Goal: Obtain resource: Obtain resource

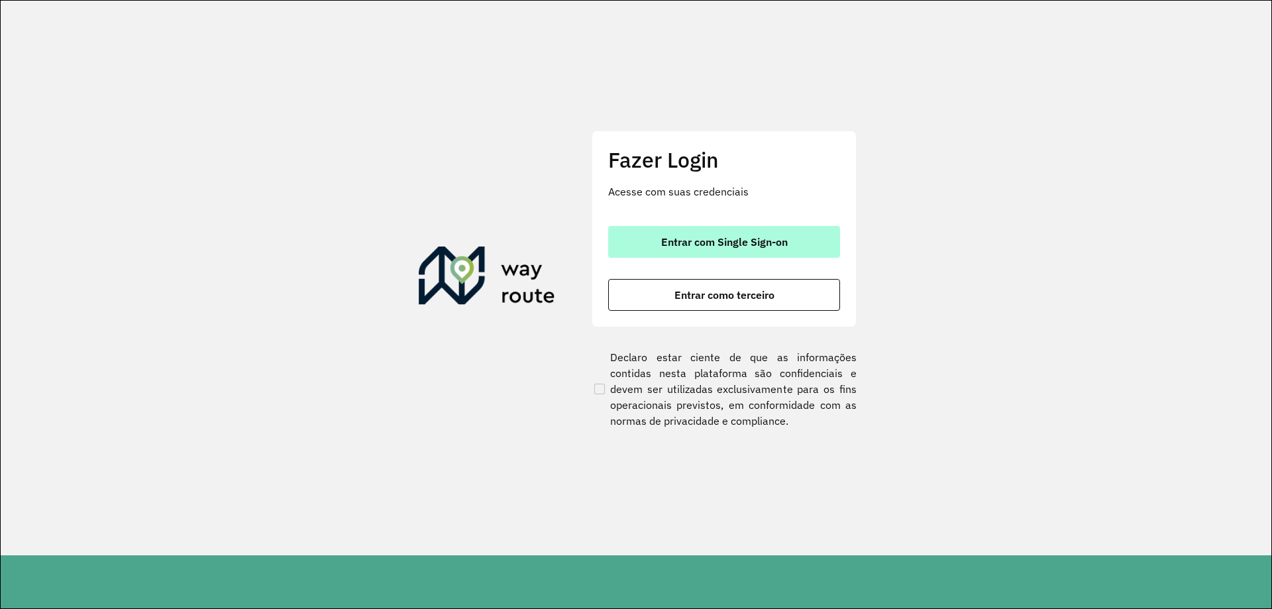
click at [723, 231] on button "Entrar com Single Sign-on" at bounding box center [724, 242] width 232 height 32
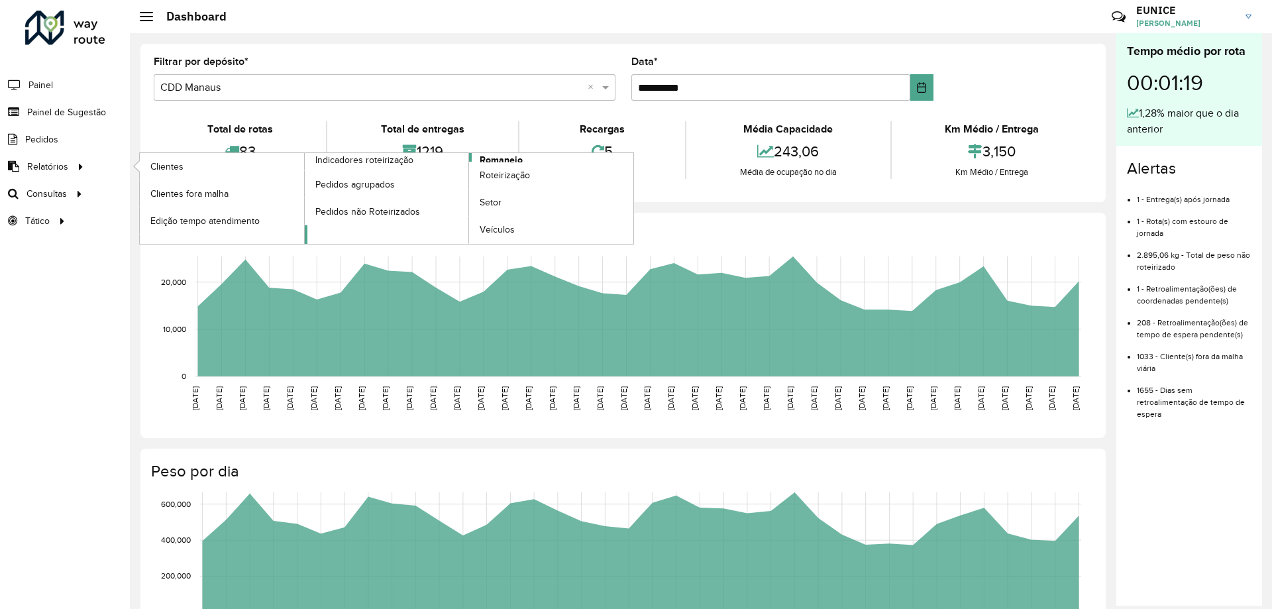
click at [500, 158] on span "Romaneio" at bounding box center [501, 160] width 43 height 14
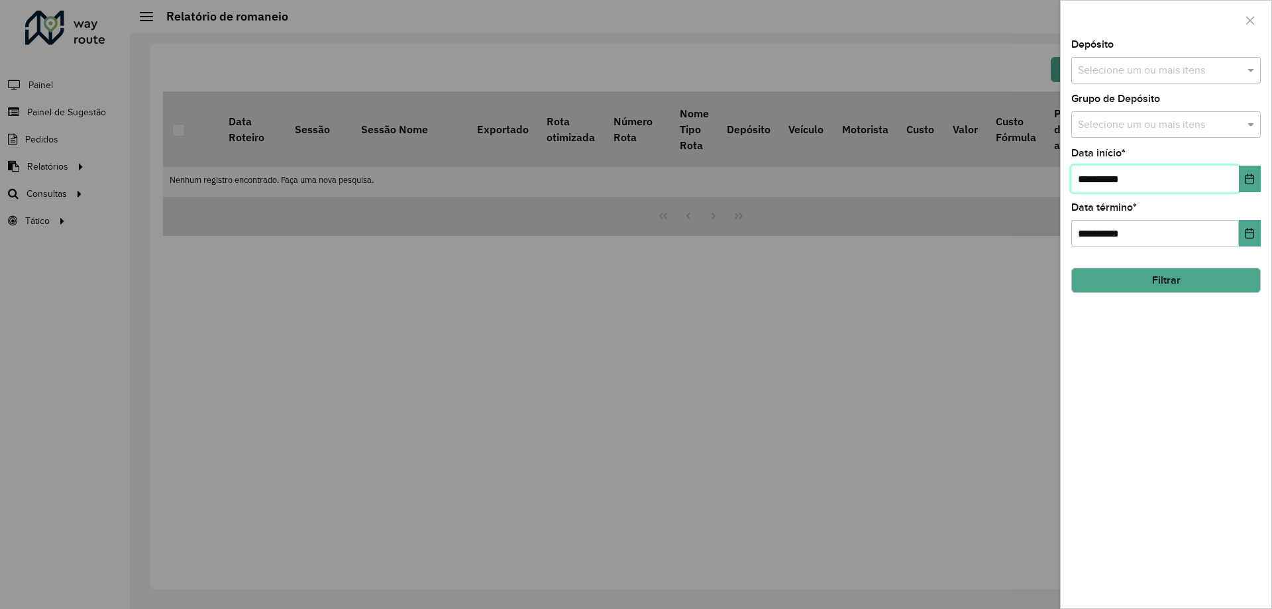
click at [1087, 176] on input "**********" at bounding box center [1155, 179] width 168 height 27
type input "**********"
click at [1091, 235] on input "**********" at bounding box center [1155, 233] width 168 height 27
type input "**********"
click at [1139, 290] on button "Filtrar" at bounding box center [1165, 280] width 189 height 25
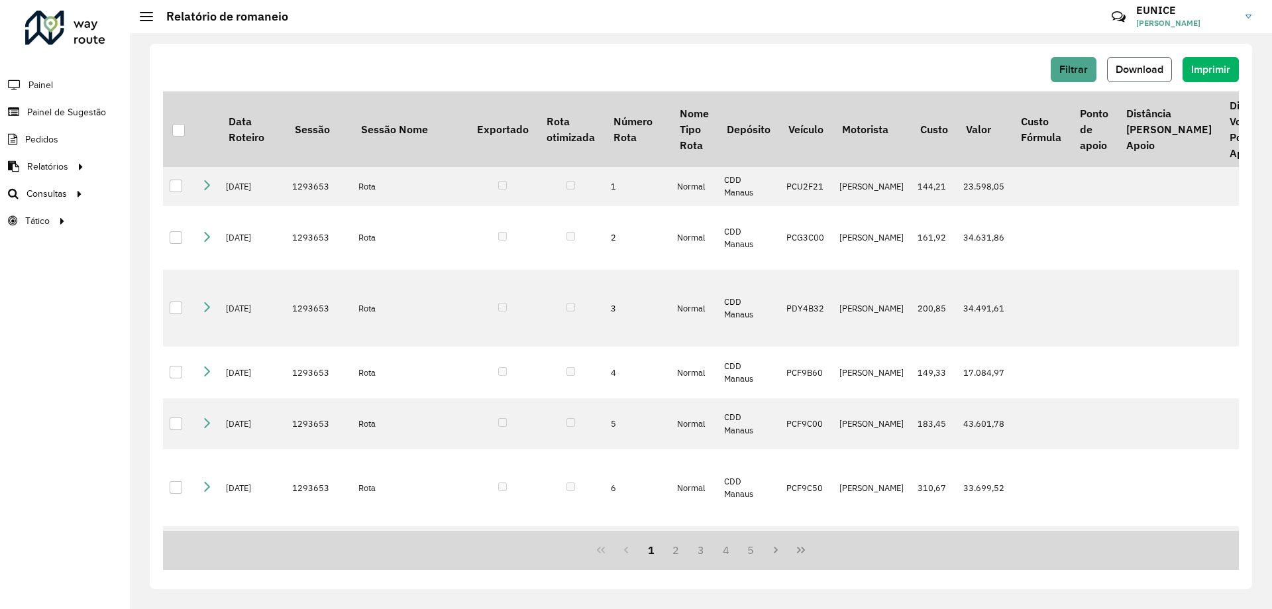
click at [1128, 71] on span "Download" at bounding box center [1140, 69] width 48 height 11
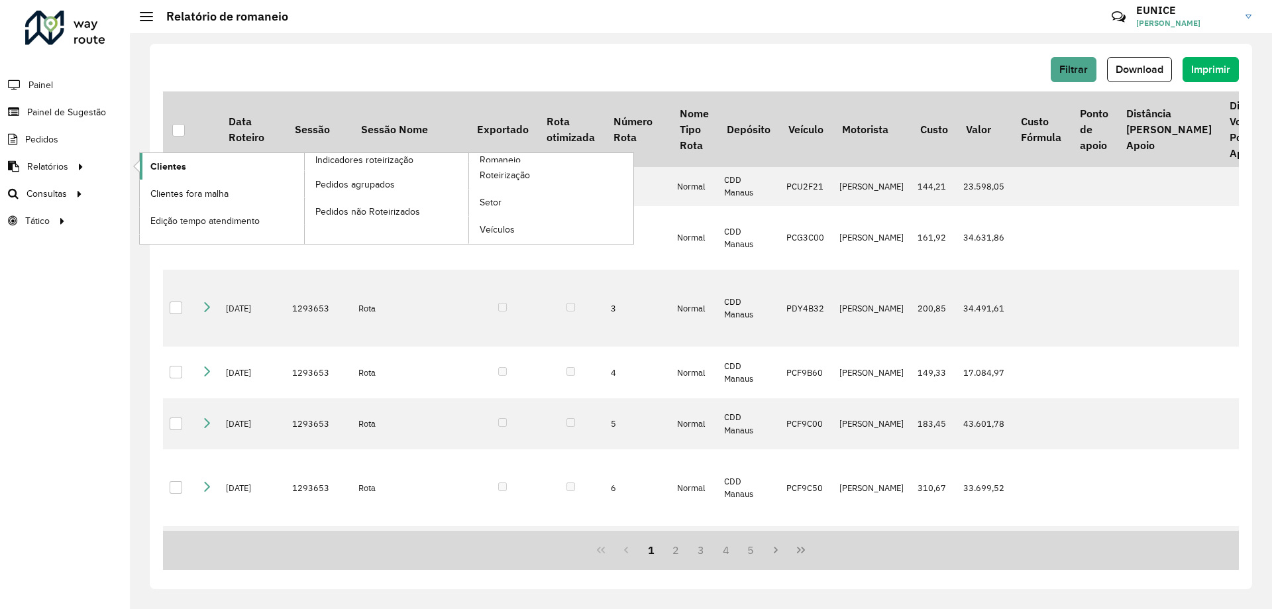
click at [165, 176] on link "Clientes" at bounding box center [222, 166] width 164 height 27
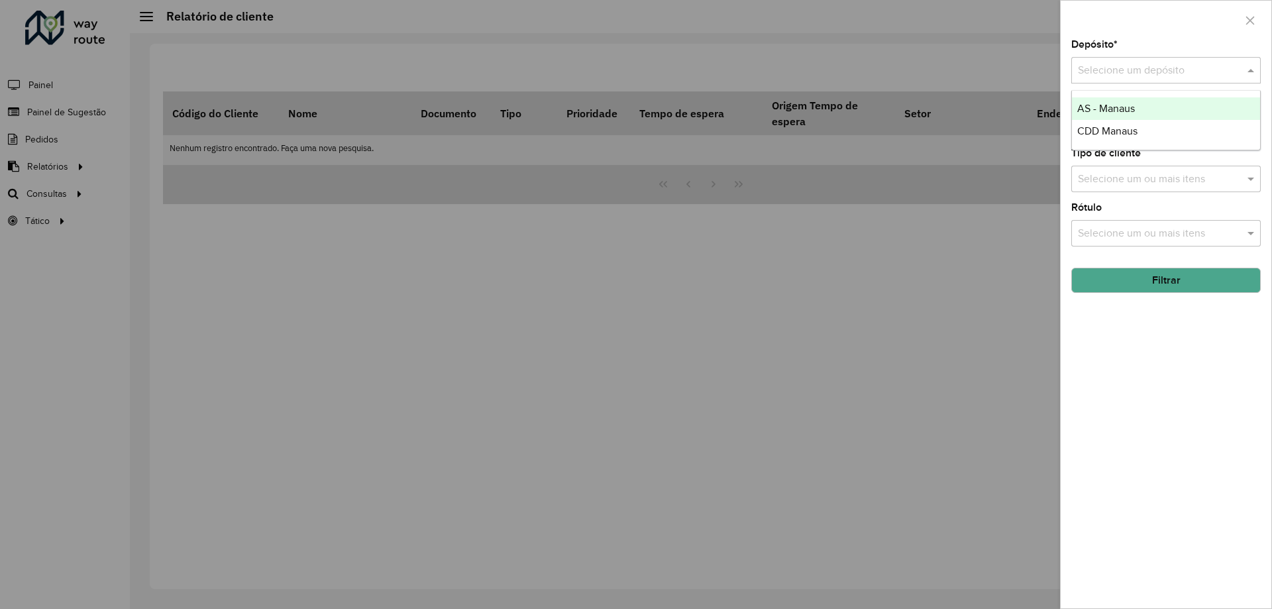
click at [1076, 72] on div at bounding box center [1165, 70] width 189 height 17
click at [1105, 135] on span "CDD Manaus" at bounding box center [1107, 130] width 60 height 11
drag, startPoint x: 1135, startPoint y: 107, endPoint x: 1139, endPoint y: 120, distance: 13.8
click at [1139, 120] on div "Setor Selecione um ou mais itens" at bounding box center [1165, 116] width 189 height 44
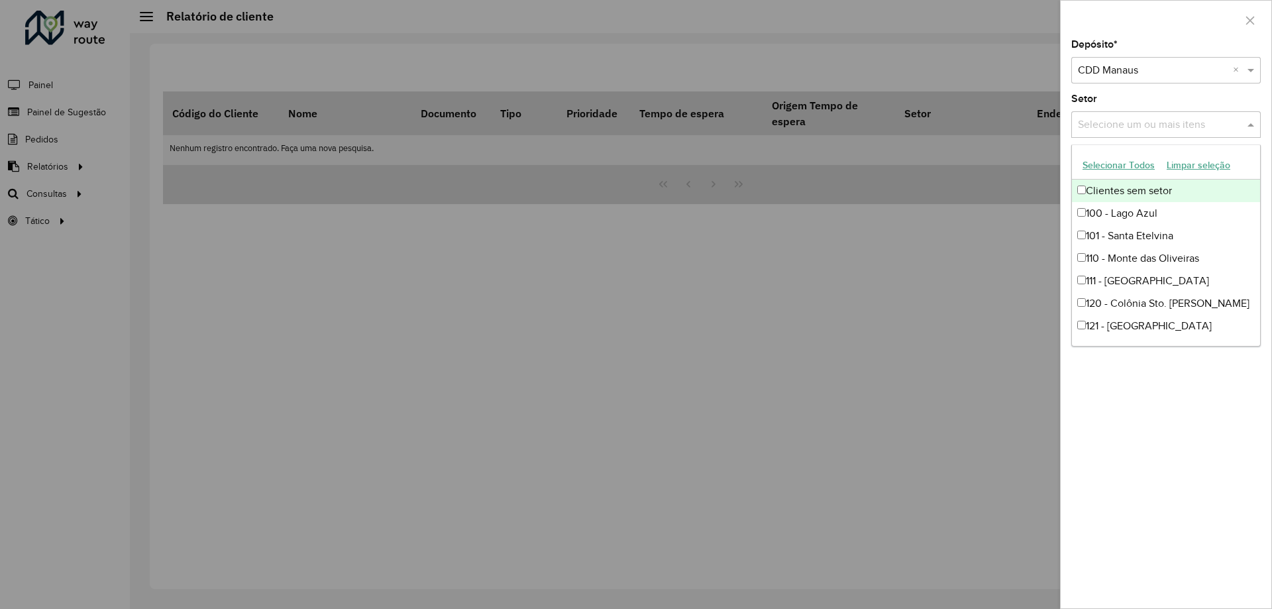
click at [1139, 120] on input "text" at bounding box center [1160, 125] width 170 height 16
click at [1112, 163] on button "Selecionar Todos" at bounding box center [1119, 165] width 84 height 21
click at [1198, 103] on div "Setor Selecione um ou mais itens 64 itens selecionados ×" at bounding box center [1165, 116] width 189 height 44
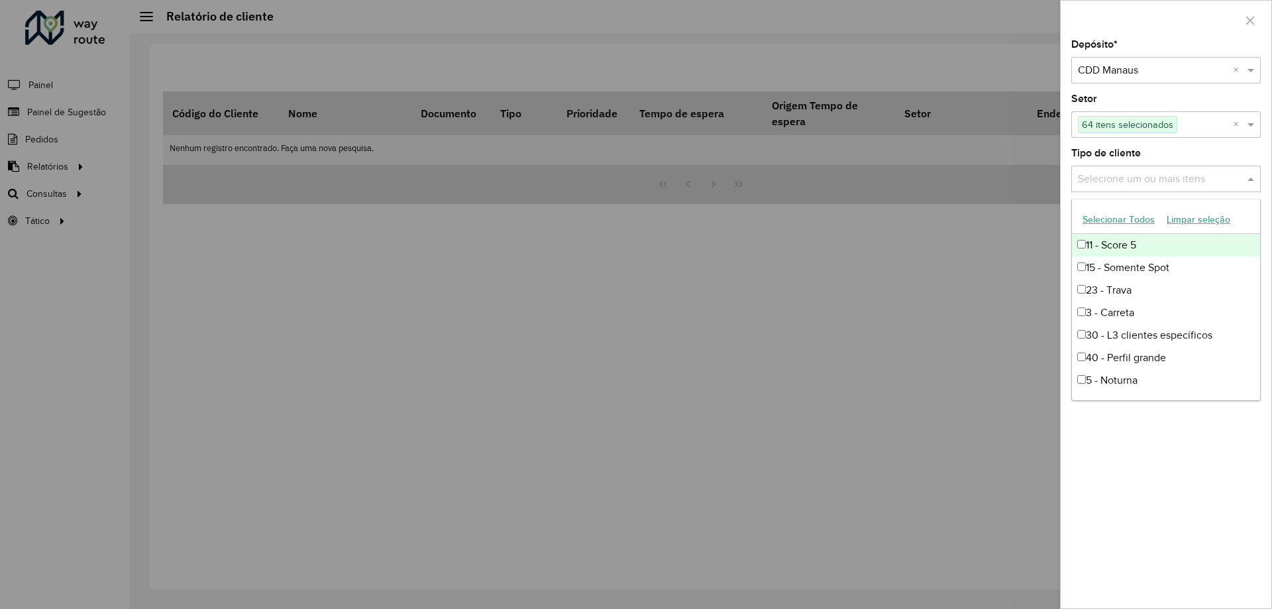
click at [1206, 176] on input "text" at bounding box center [1160, 180] width 170 height 16
click at [1136, 221] on button "Selecionar Todos" at bounding box center [1119, 219] width 84 height 21
click at [1201, 158] on div "Tipo de cliente Selecione um ou mais itens 12 itens selecionados ×" at bounding box center [1165, 170] width 189 height 44
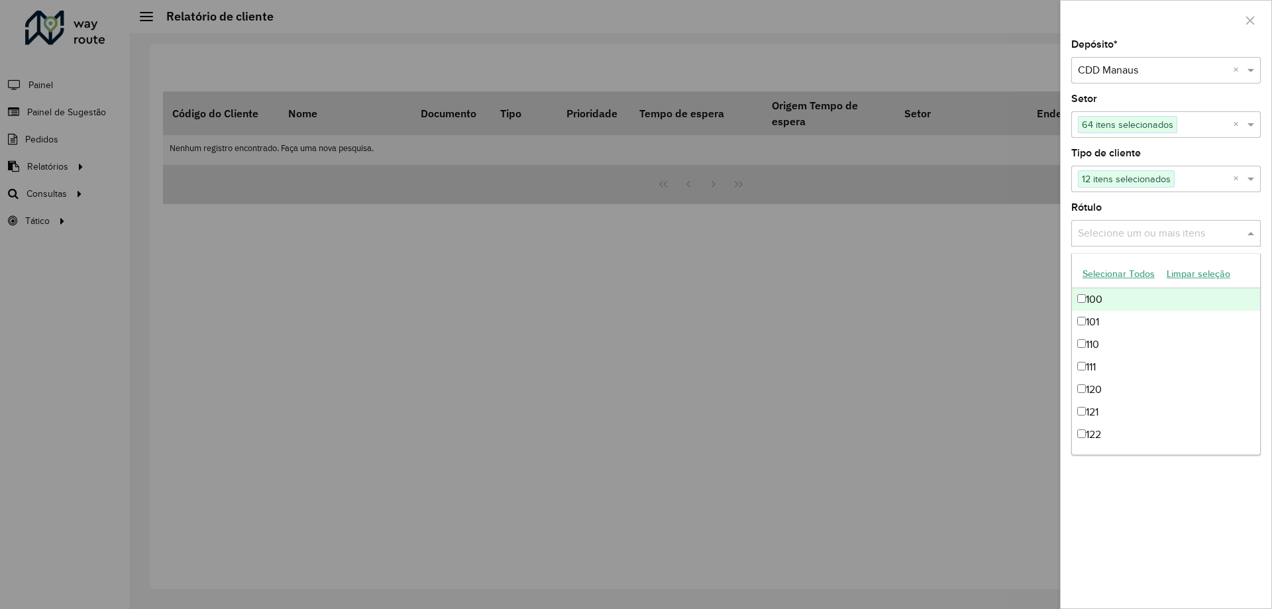
click at [1157, 232] on input "text" at bounding box center [1160, 234] width 170 height 16
click at [1120, 276] on button "Selecionar Todos" at bounding box center [1119, 274] width 84 height 21
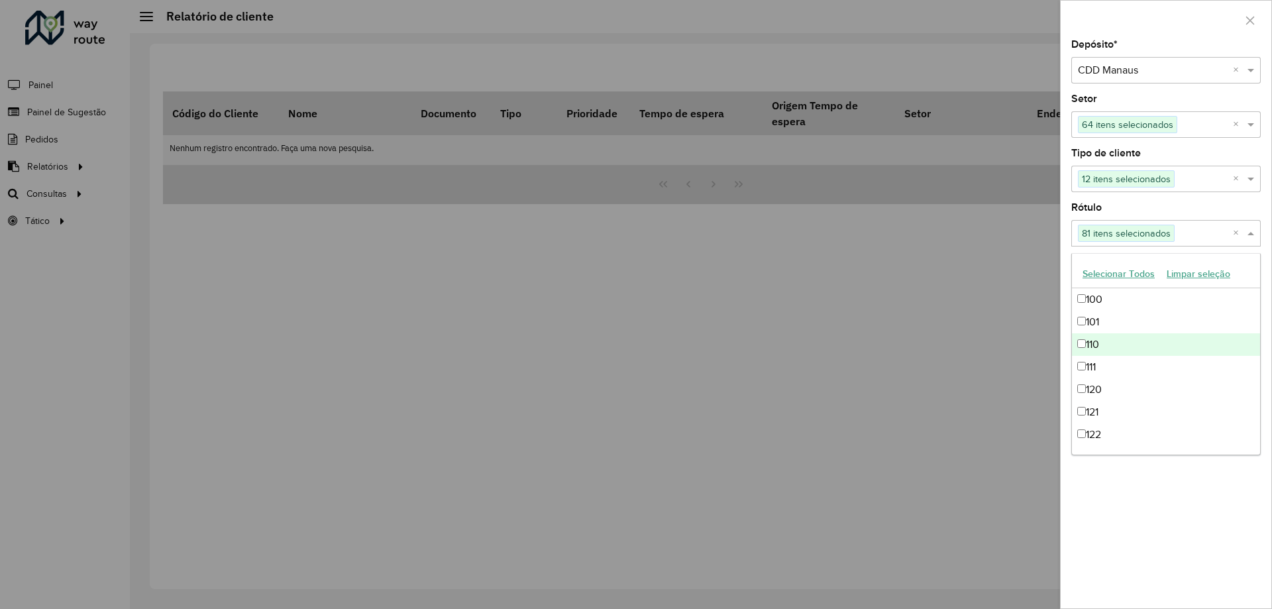
click at [1011, 380] on div at bounding box center [636, 304] width 1272 height 609
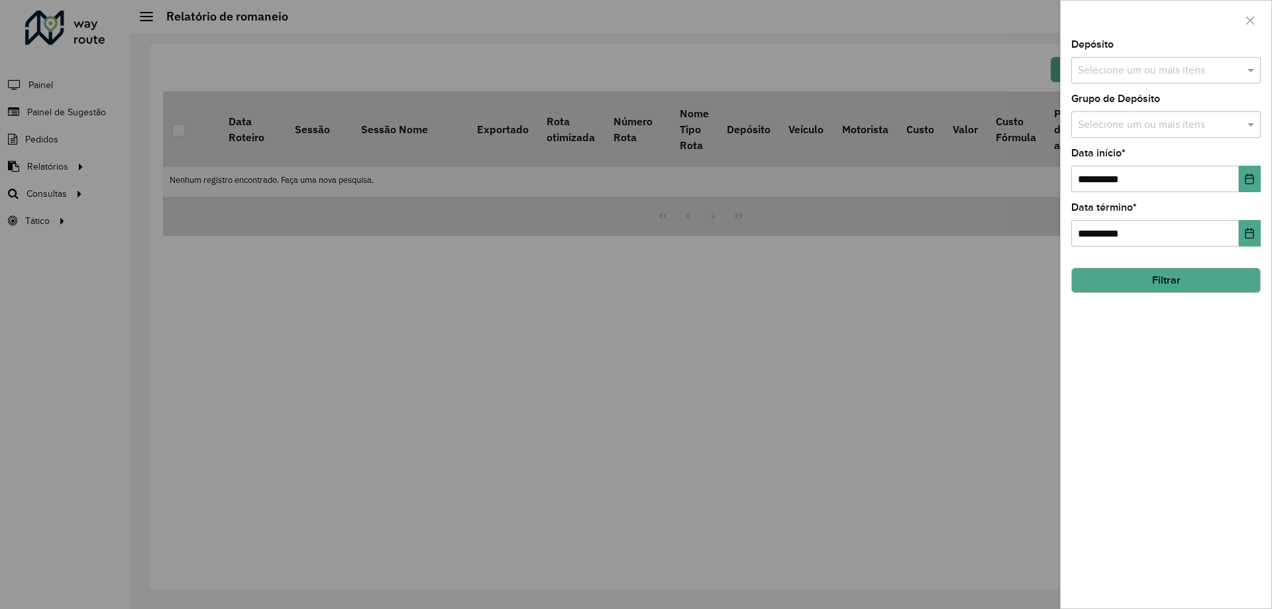
click at [83, 191] on div at bounding box center [636, 304] width 1272 height 609
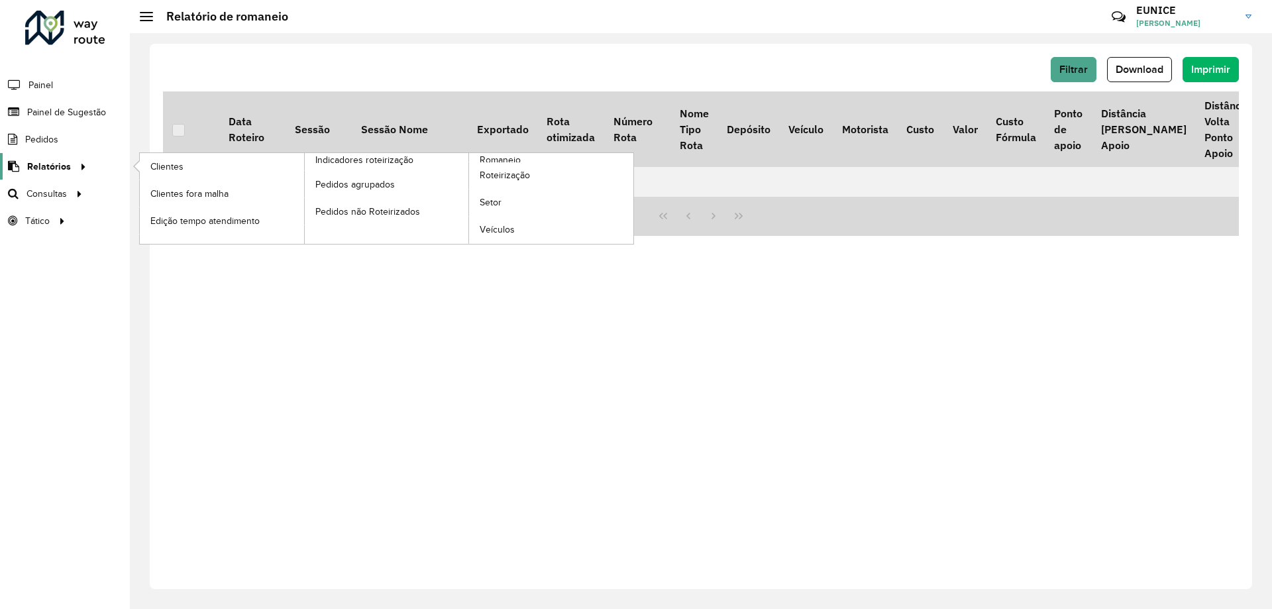
click at [64, 158] on link "Relatórios" at bounding box center [45, 166] width 91 height 27
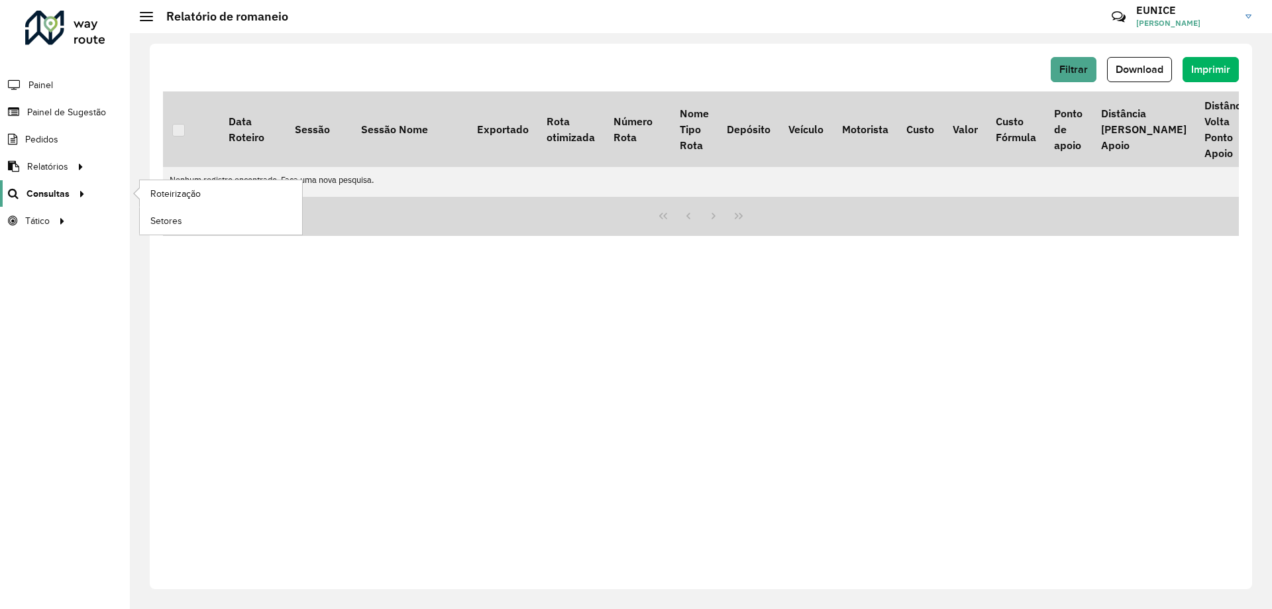
click at [46, 184] on link "Consultas" at bounding box center [44, 193] width 89 height 27
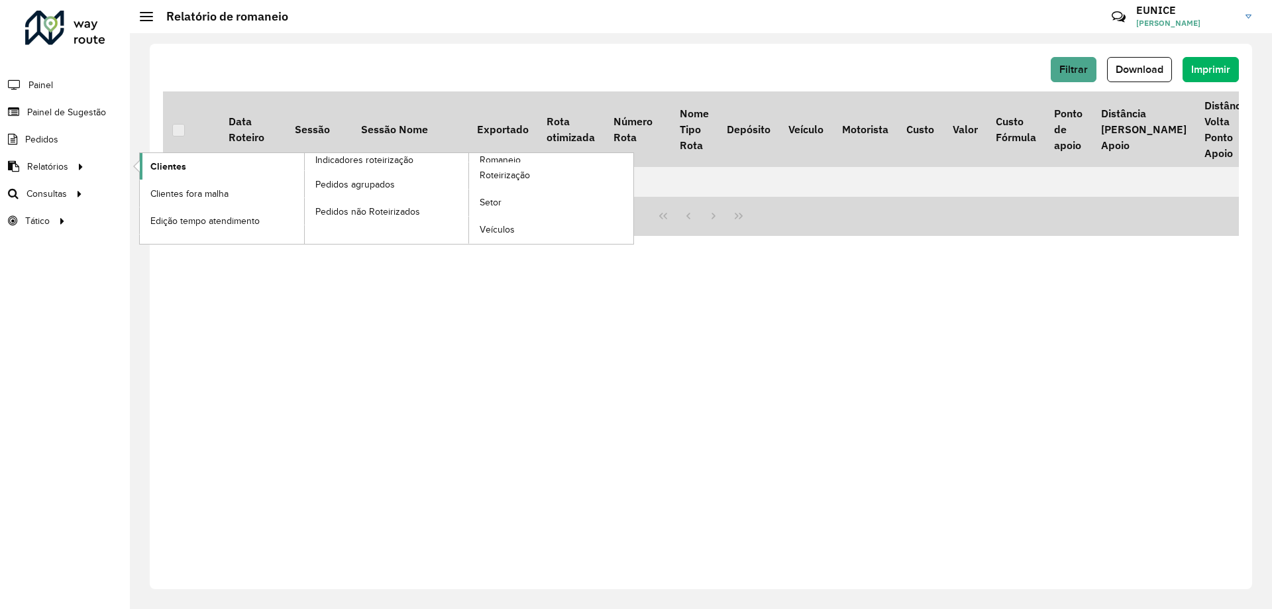
click at [185, 163] on link "Clientes" at bounding box center [222, 166] width 164 height 27
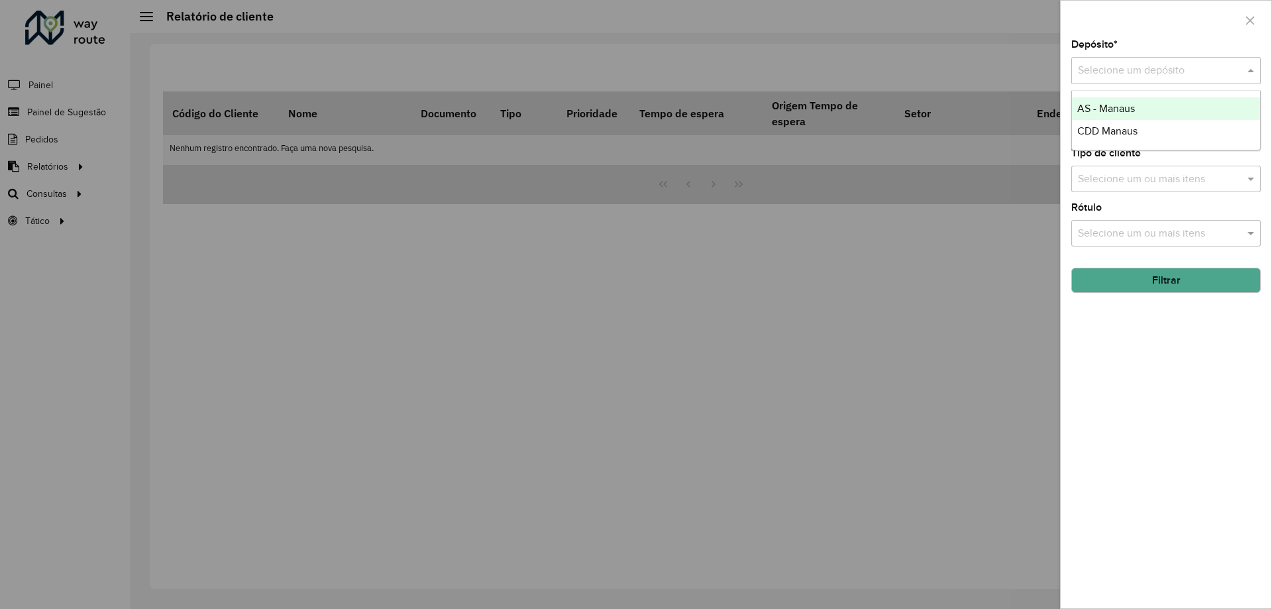
click at [1118, 73] on input "text" at bounding box center [1153, 71] width 150 height 16
click at [1126, 121] on div "CDD Manaus" at bounding box center [1166, 131] width 188 height 23
click at [1155, 282] on button "Filtrar" at bounding box center [1165, 280] width 189 height 25
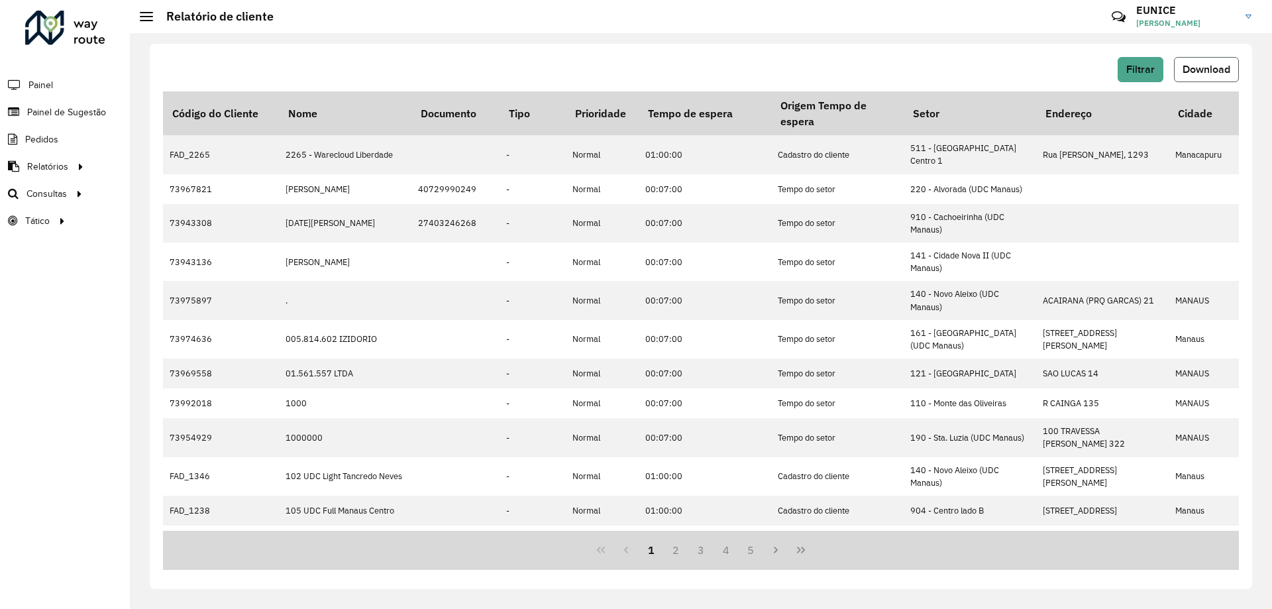
click at [1220, 75] on button "Download" at bounding box center [1206, 69] width 65 height 25
